Goal: Find specific page/section: Find specific page/section

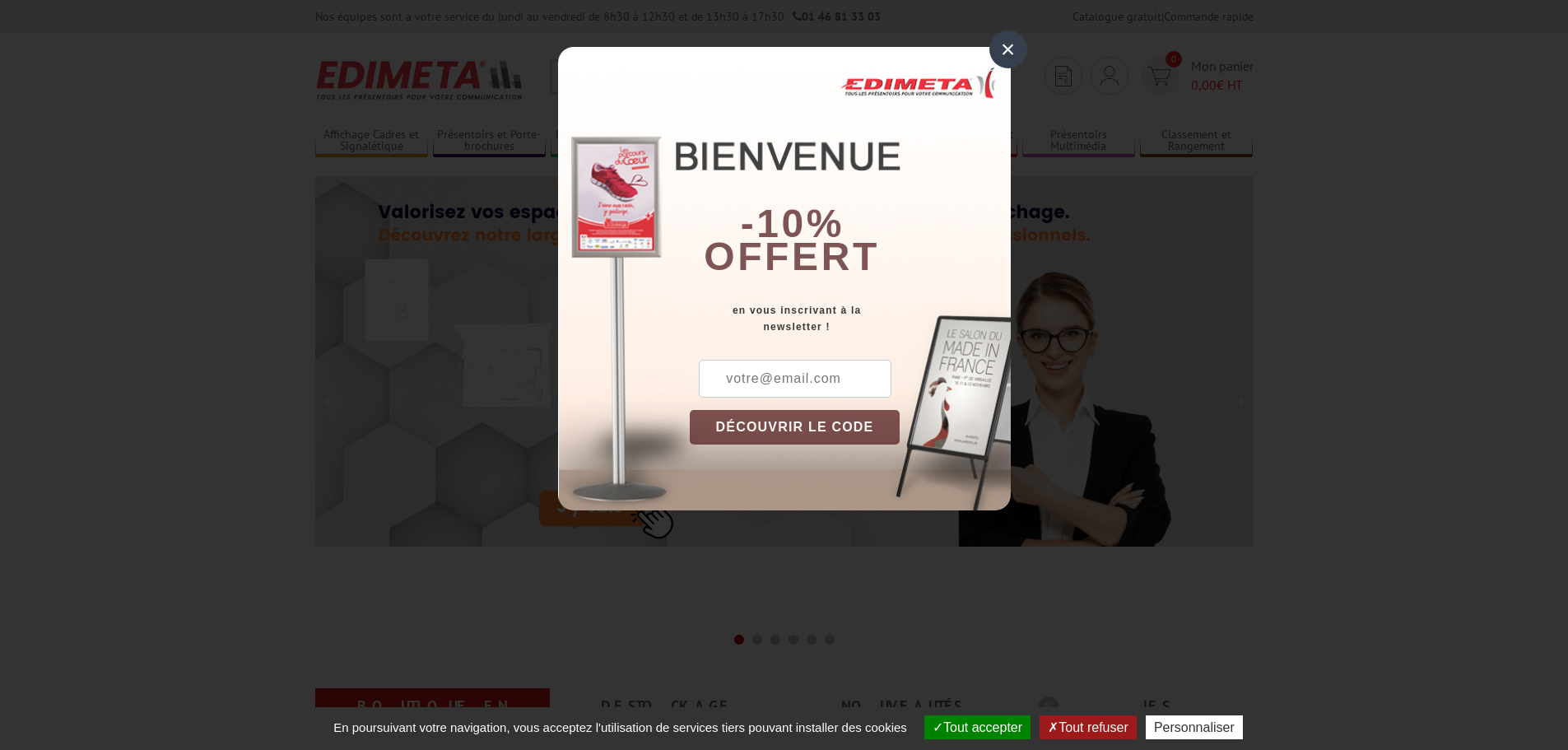
click at [1016, 50] on div "×" at bounding box center [1008, 49] width 38 height 38
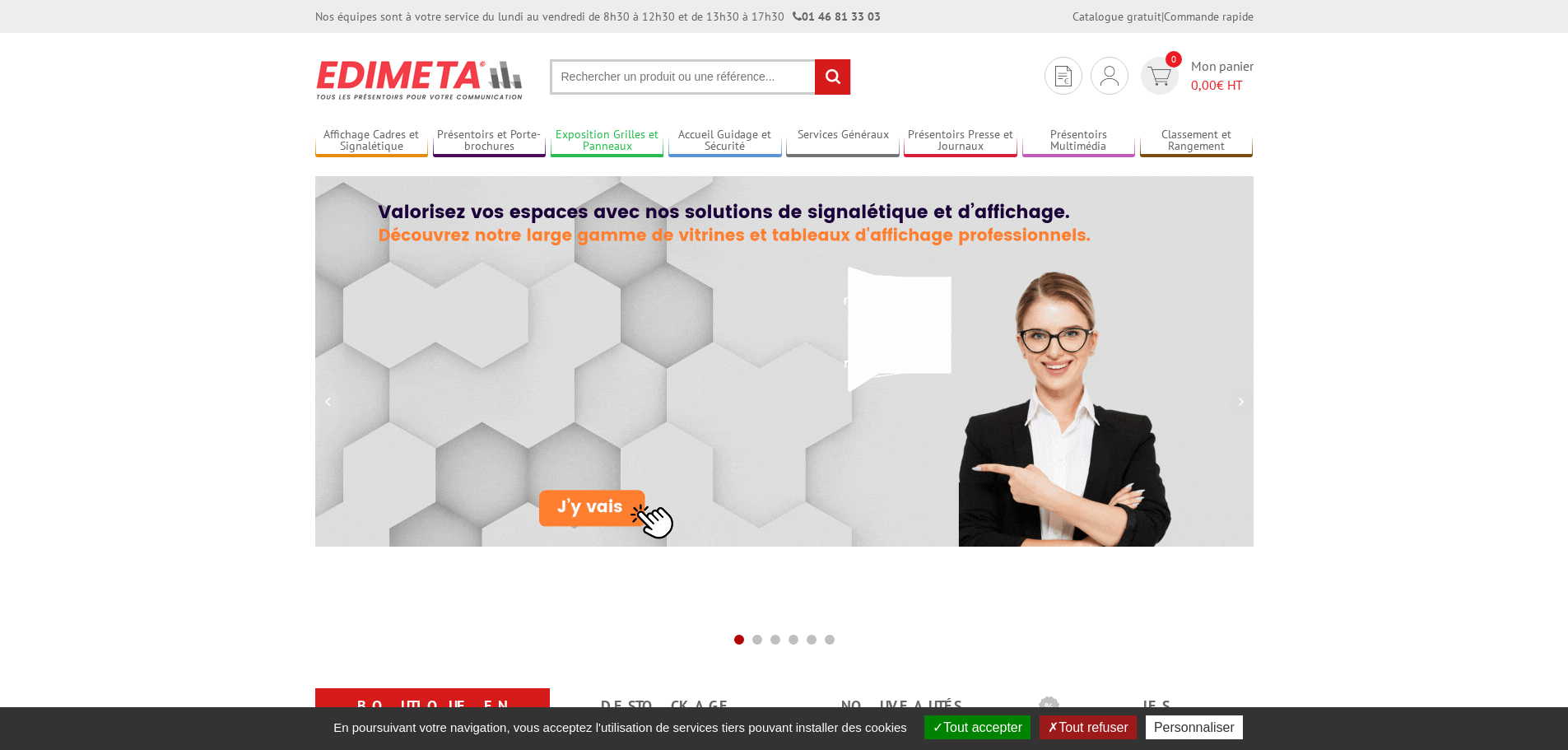
click at [633, 139] on link "Exposition Grilles et Panneaux" at bounding box center [607, 141] width 114 height 27
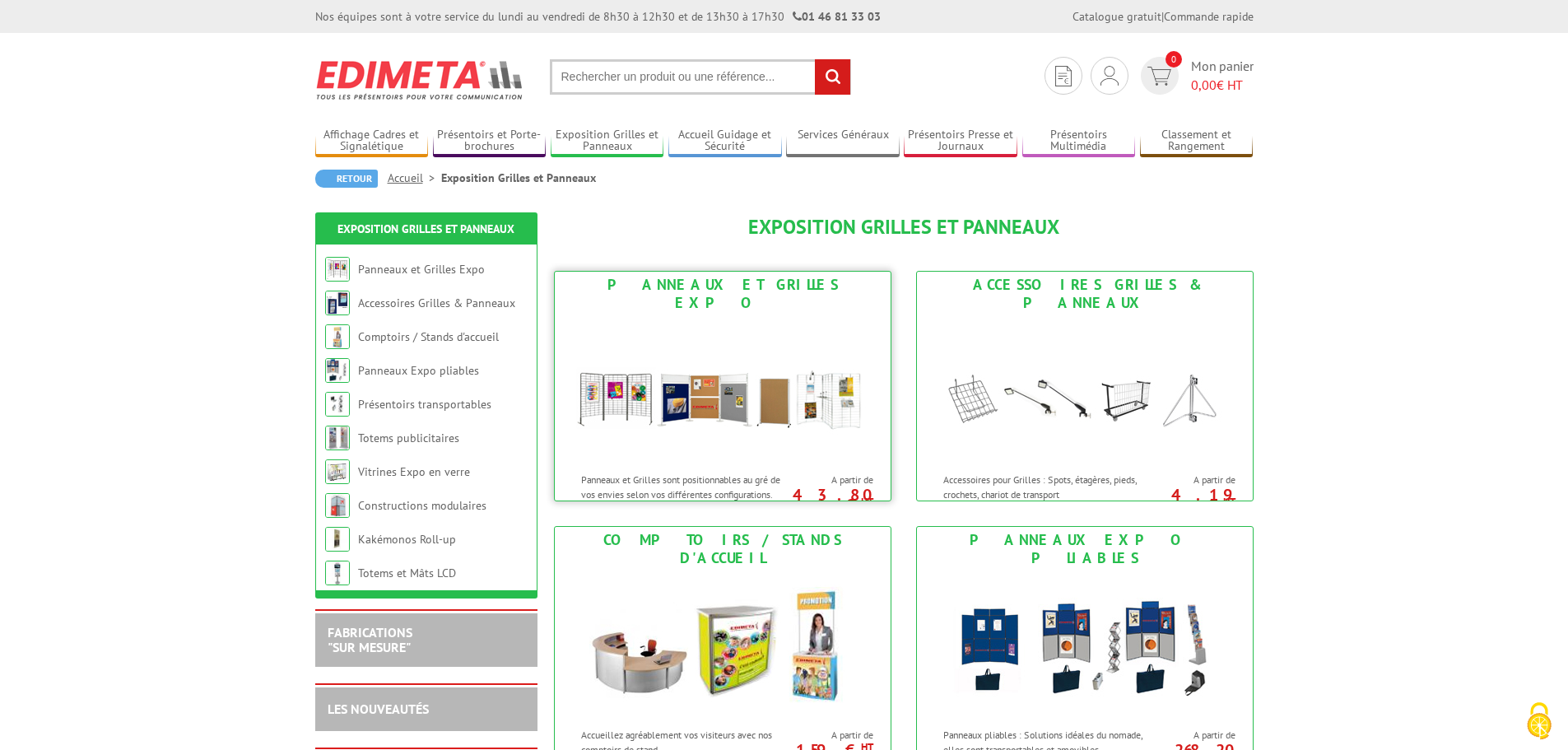
click at [751, 400] on img at bounding box center [722, 390] width 304 height 148
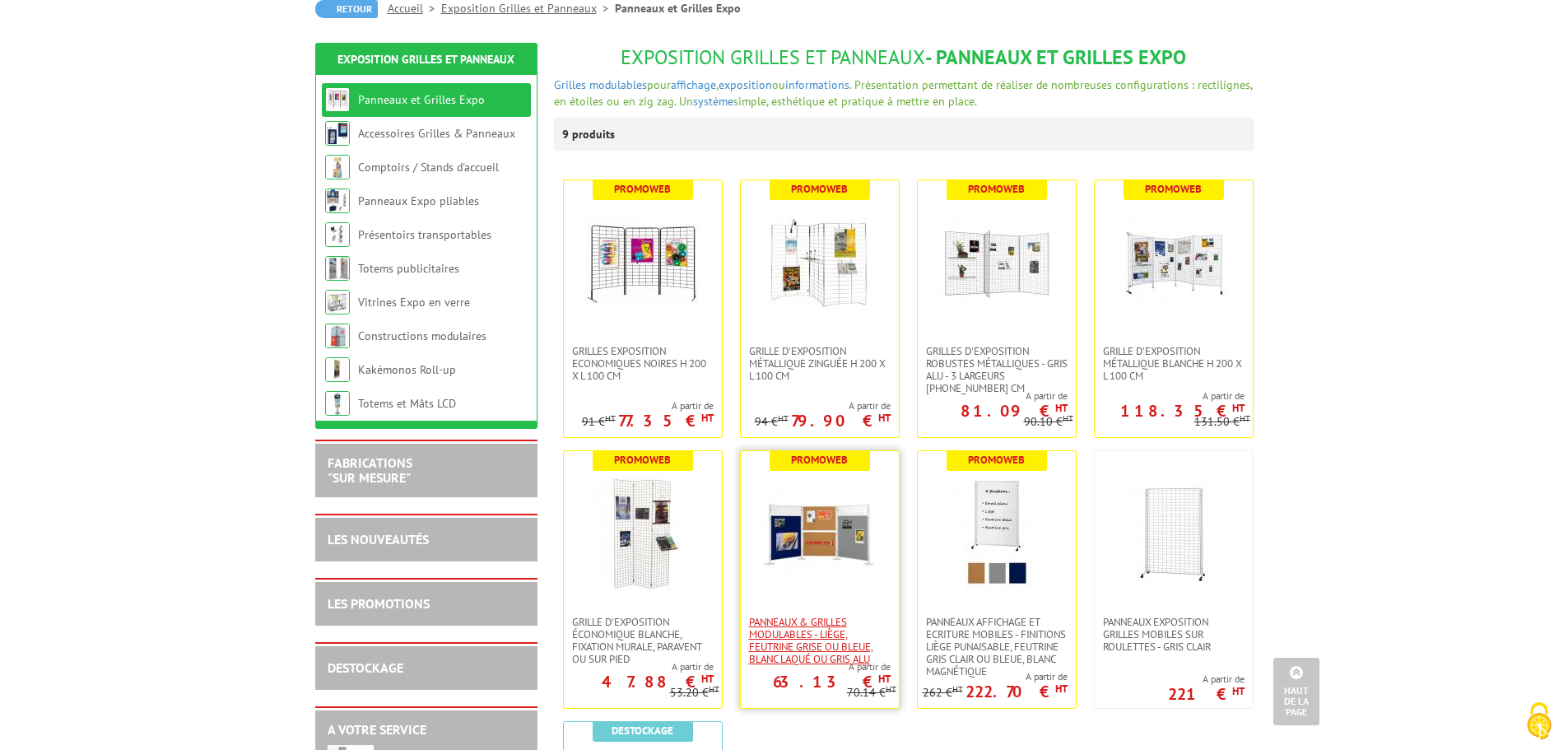
scroll to position [164, 0]
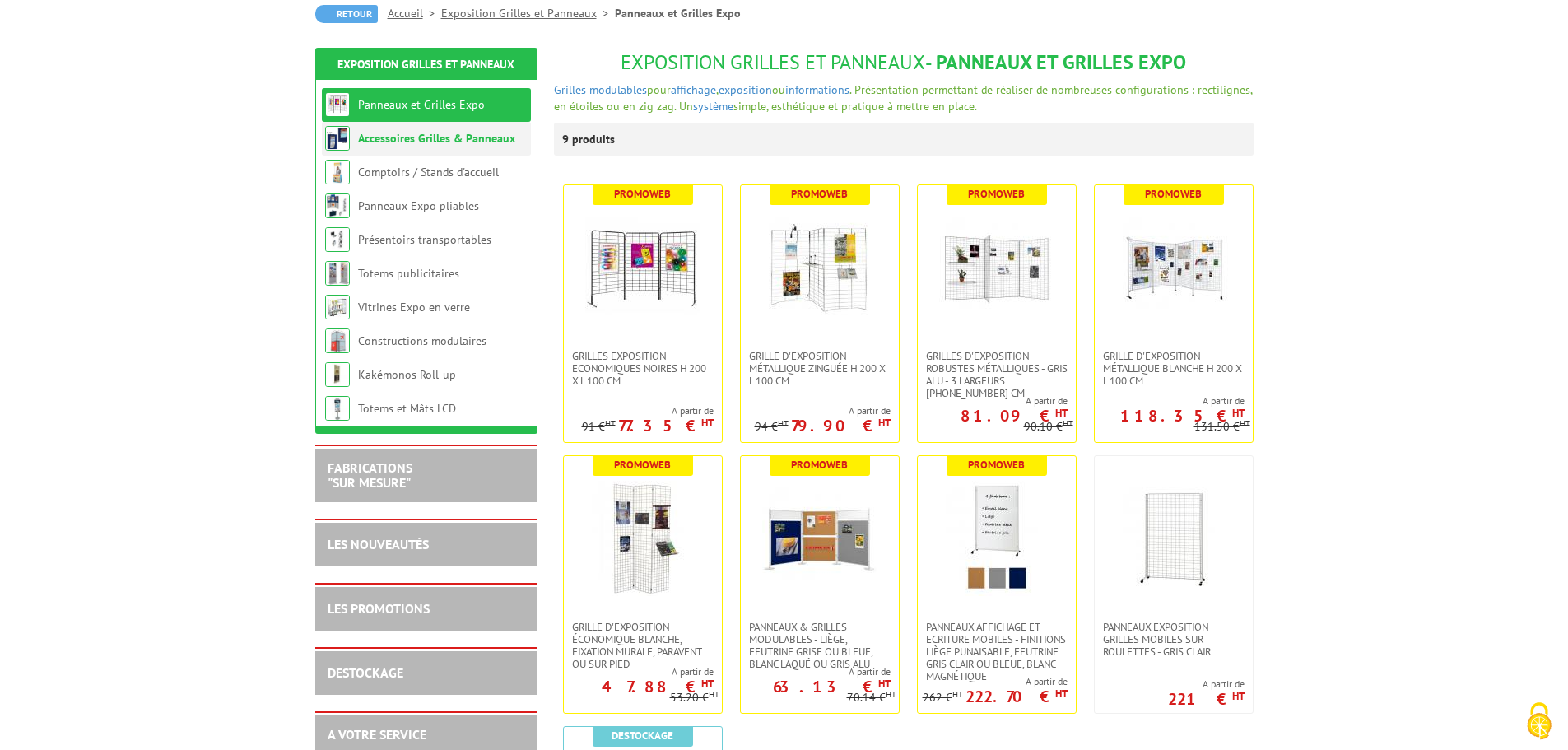
click at [396, 141] on link "Accessoires Grilles & Panneaux" at bounding box center [436, 138] width 157 height 15
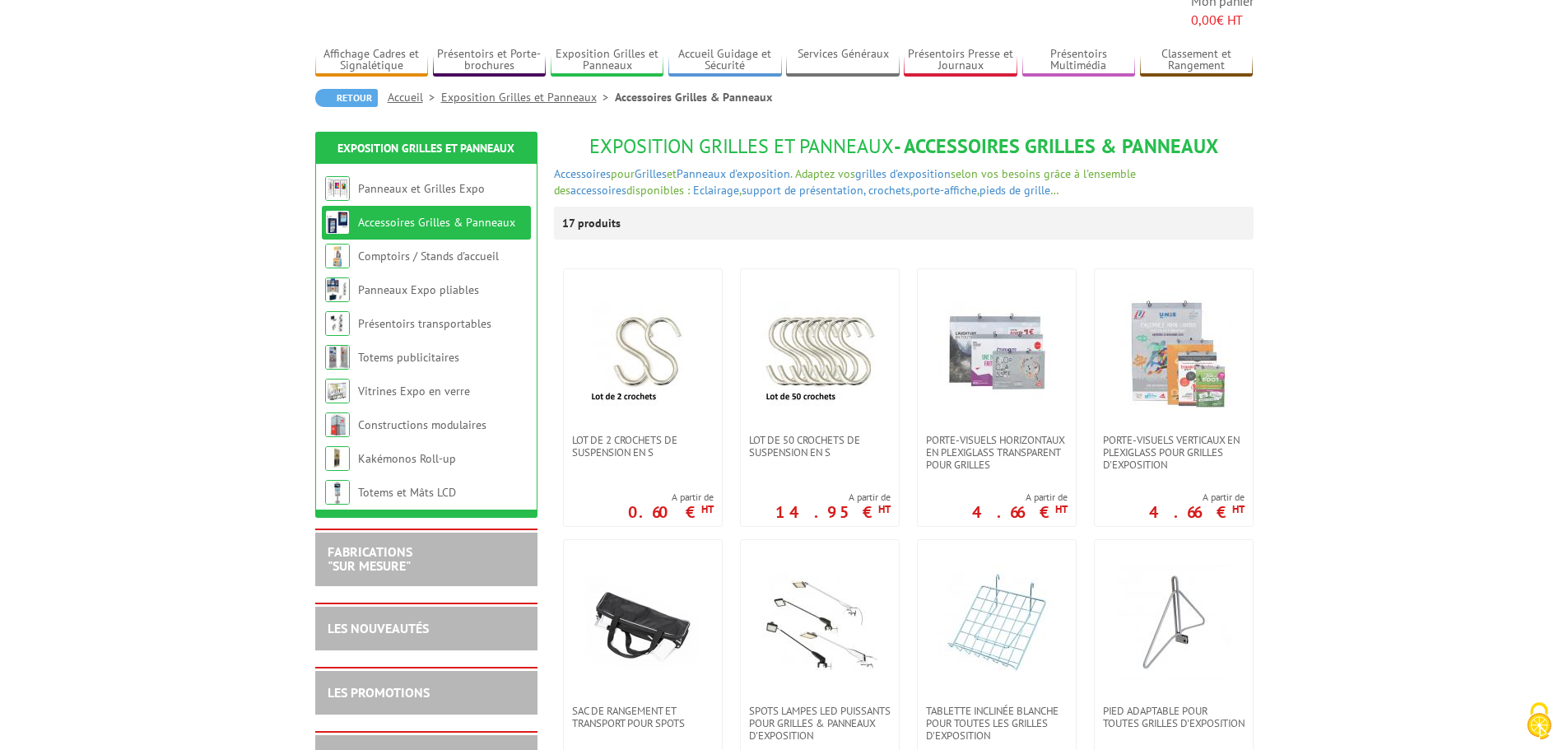
scroll to position [83, 0]
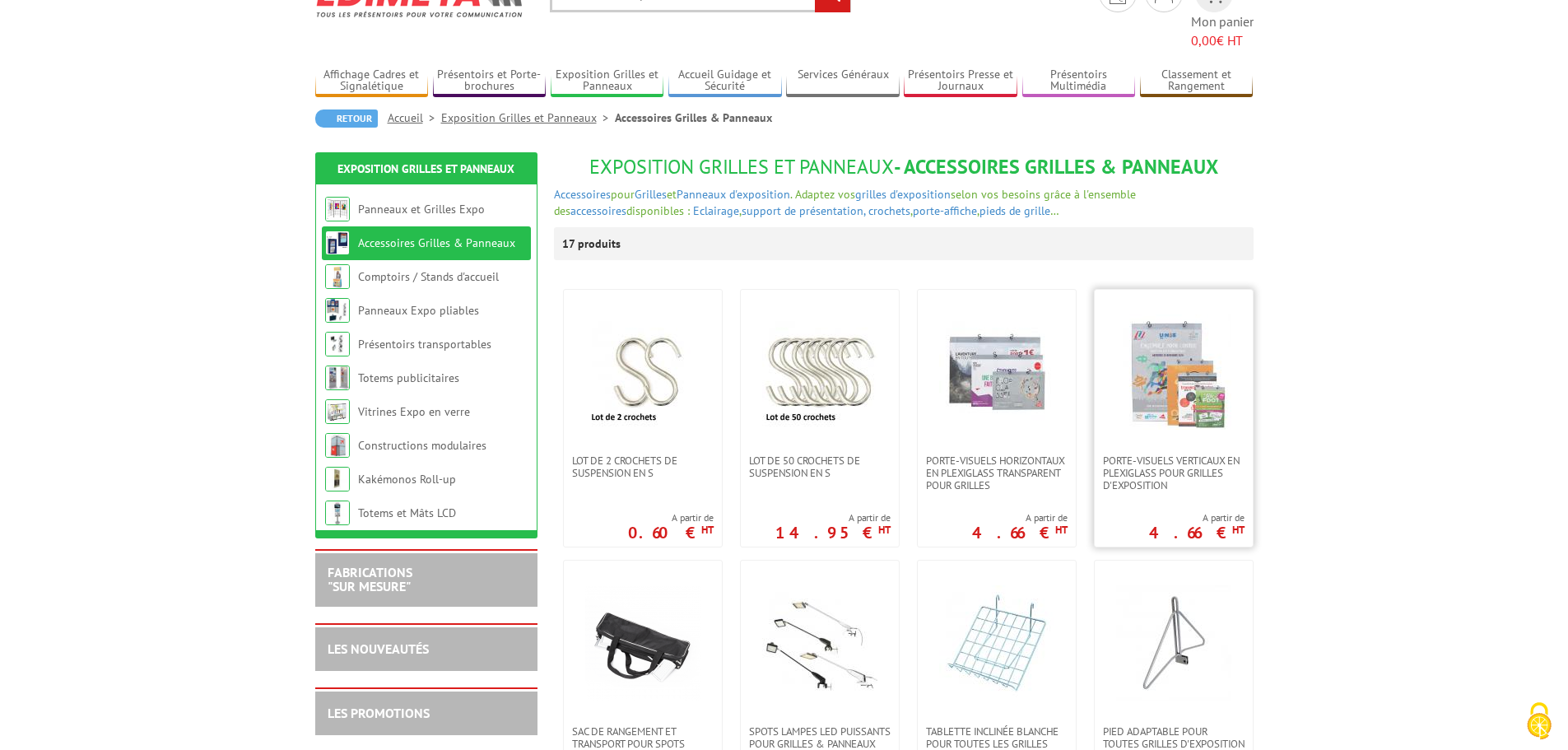
click at [1219, 369] on img at bounding box center [1173, 372] width 116 height 116
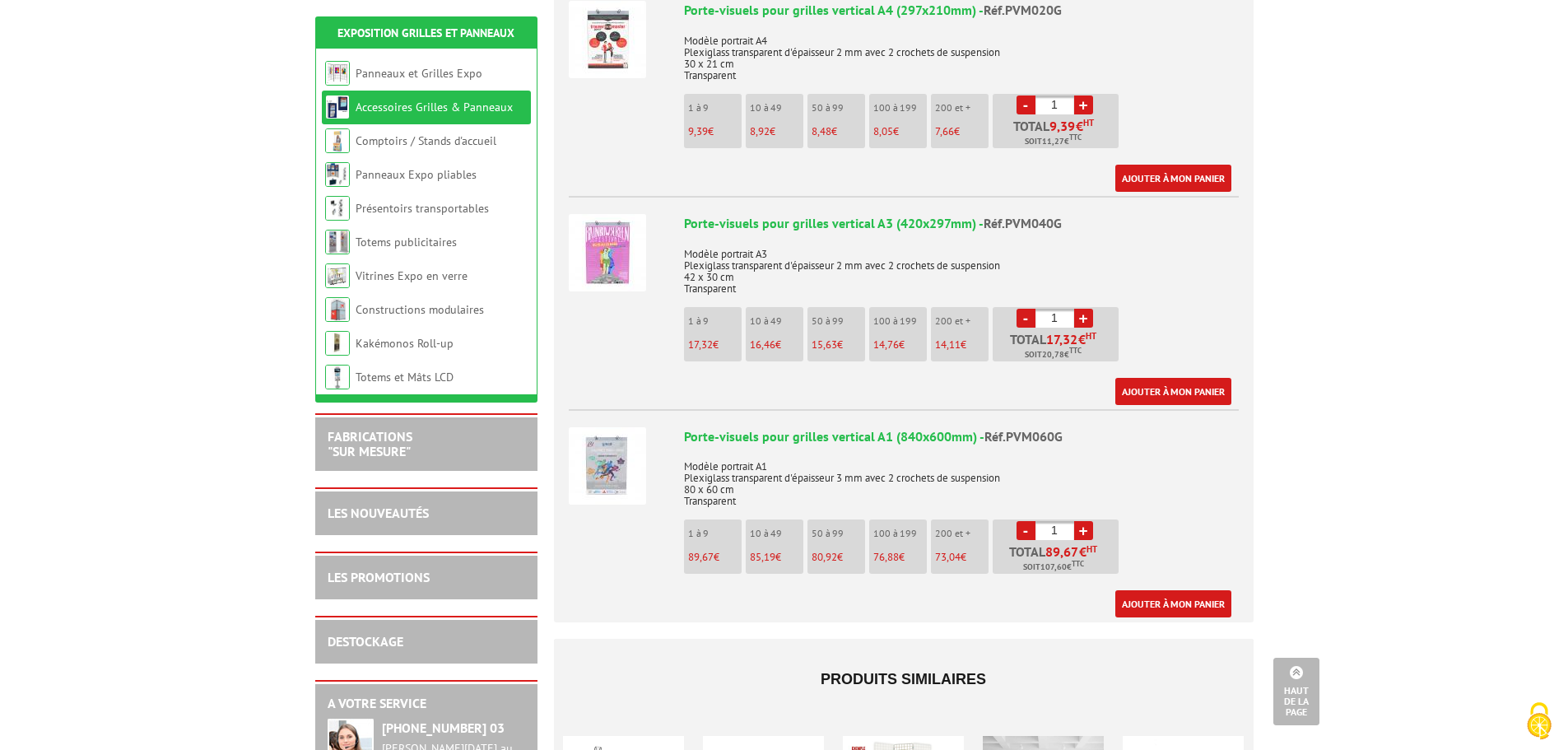
scroll to position [906, 0]
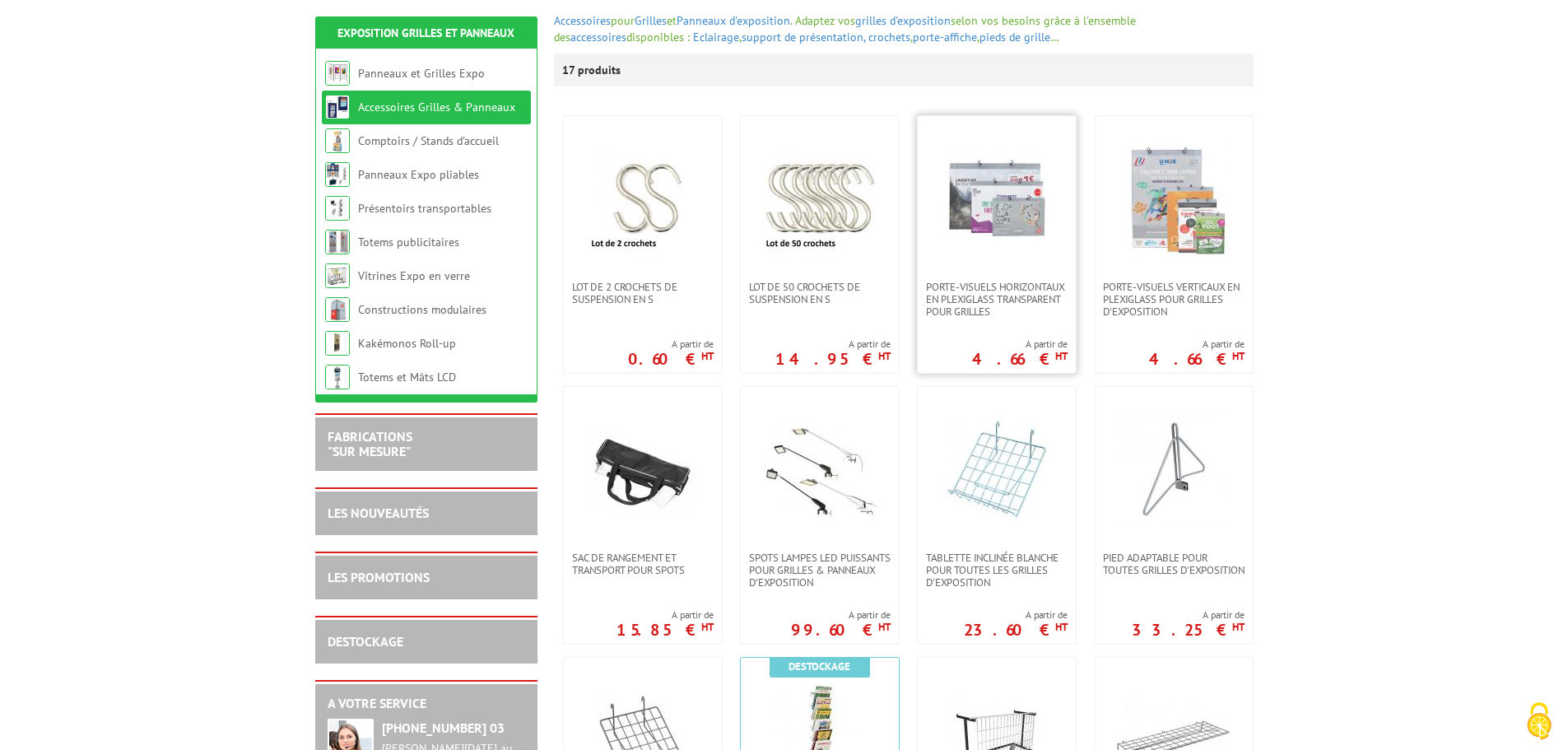
scroll to position [247, 0]
